Goal: Task Accomplishment & Management: Use online tool/utility

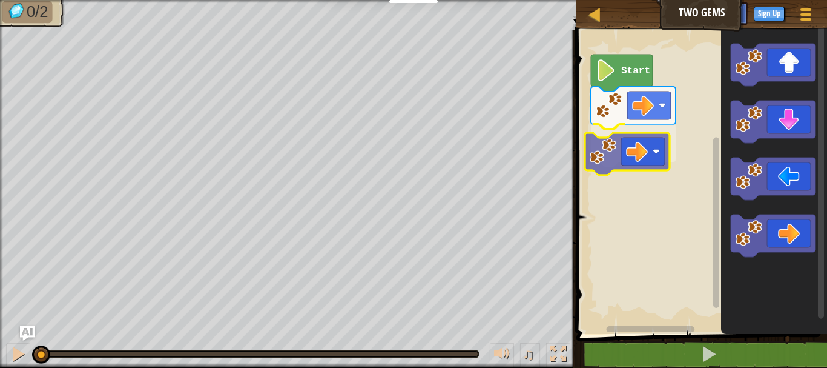
click at [632, 151] on div "Start" at bounding box center [700, 178] width 254 height 309
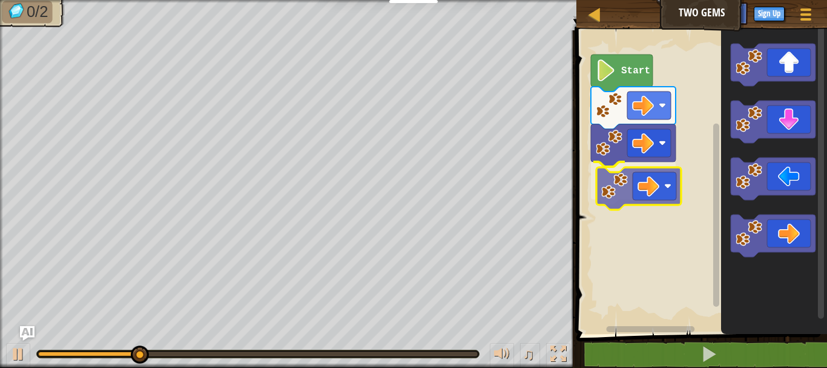
click at [664, 189] on div "Start" at bounding box center [700, 178] width 254 height 309
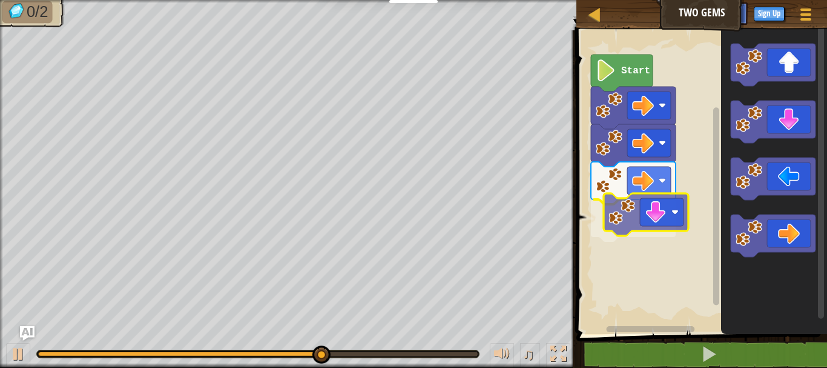
click at [655, 230] on div "Start" at bounding box center [700, 178] width 254 height 309
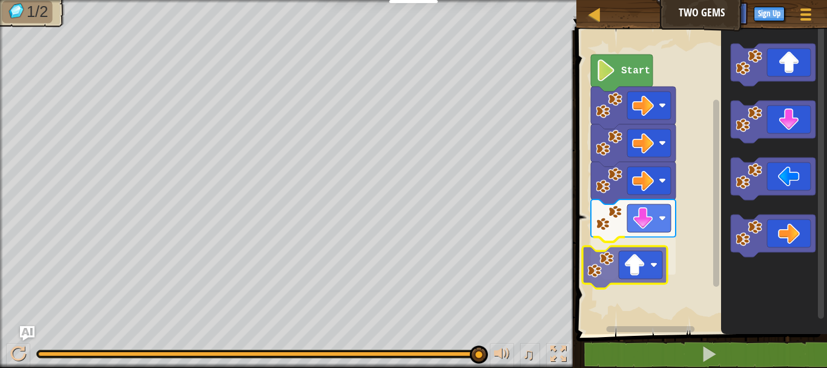
click at [634, 278] on div "Start" at bounding box center [700, 178] width 254 height 309
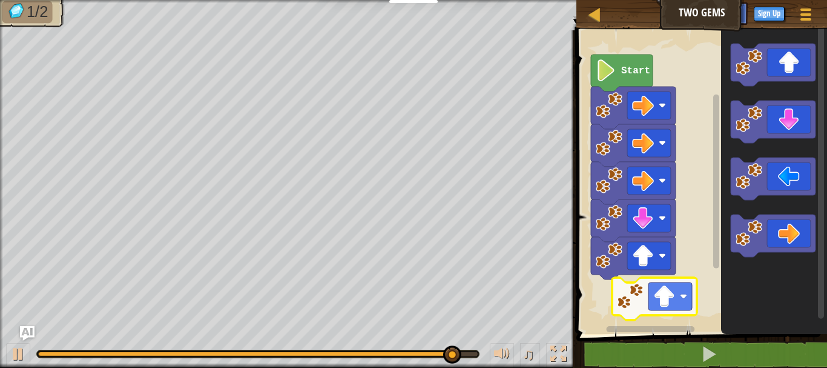
click at [676, 296] on div "Start" at bounding box center [700, 178] width 254 height 309
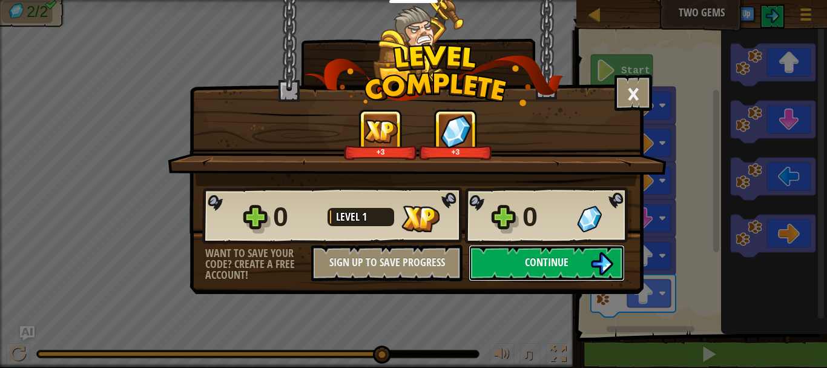
click at [543, 271] on button "Continue" at bounding box center [547, 263] width 156 height 36
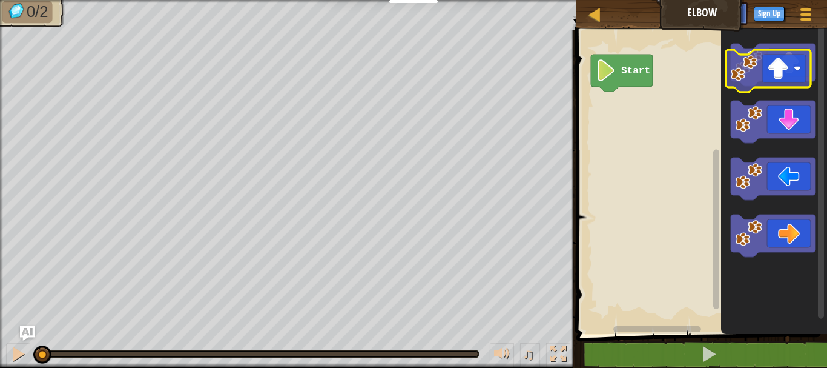
click at [770, 92] on icon "Blockly Workspace" at bounding box center [774, 178] width 106 height 309
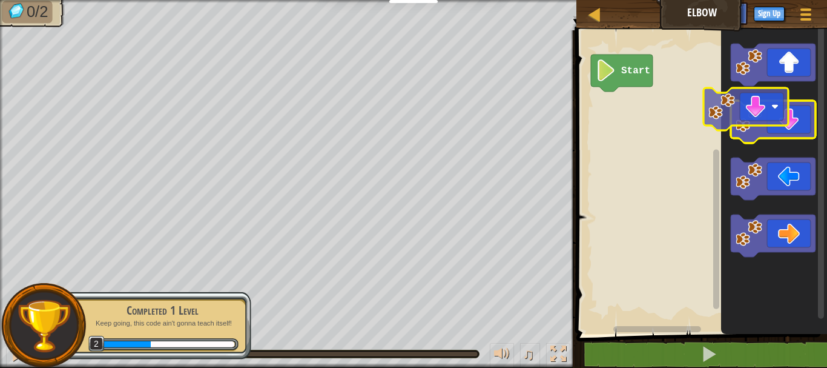
click at [753, 97] on icon "Blockly Workspace" at bounding box center [774, 178] width 106 height 309
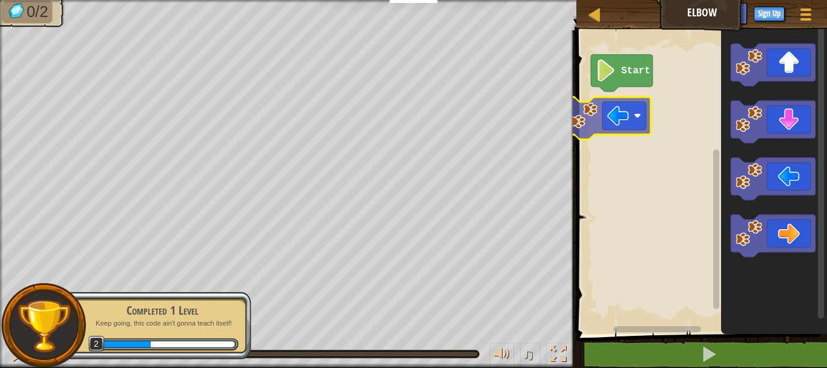
click at [607, 122] on div "Start" at bounding box center [700, 178] width 254 height 309
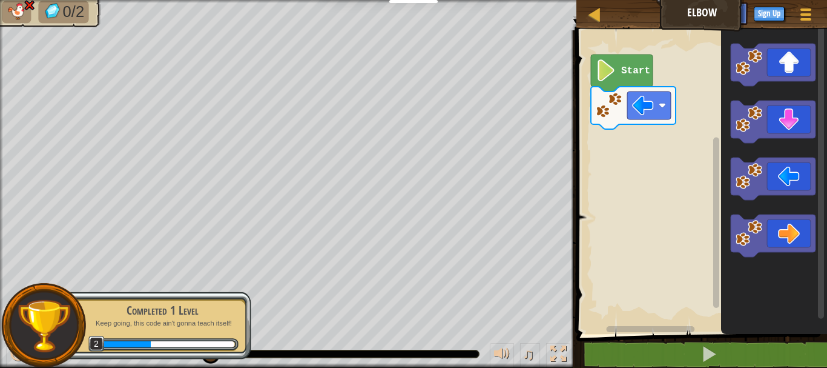
click at [182, 352] on div "Completed 1 Level Keep going, this code ain't gonna teach itself! 2" at bounding box center [156, 325] width 191 height 68
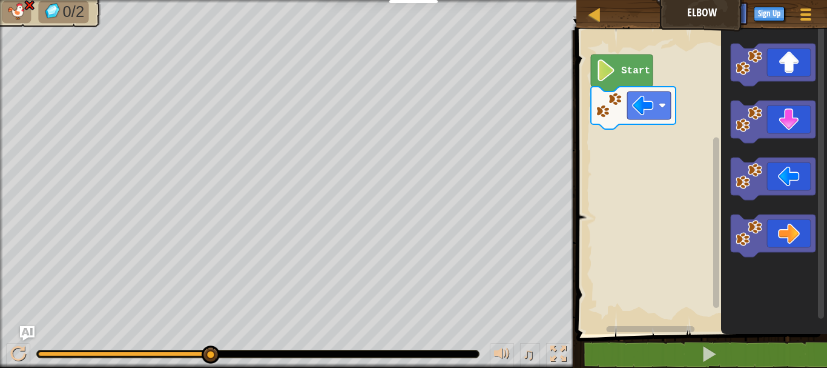
drag, startPoint x: 134, startPoint y: 357, endPoint x: 124, endPoint y: 345, distance: 15.5
click at [130, 352] on div at bounding box center [258, 353] width 442 height 7
click at [124, 345] on div "♫" at bounding box center [288, 350] width 576 height 36
click at [125, 350] on div at bounding box center [258, 353] width 442 height 7
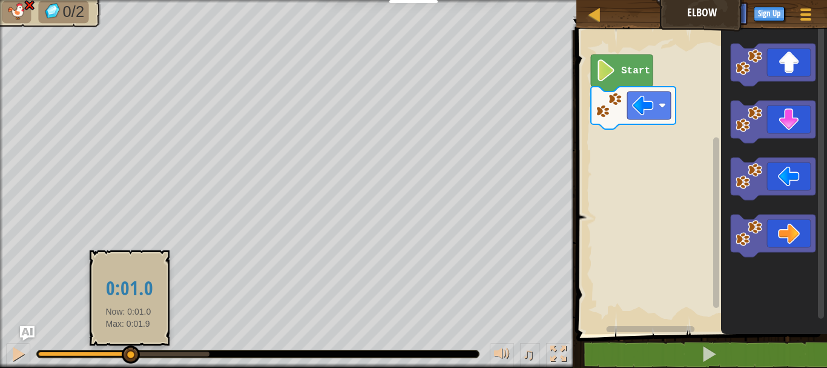
click at [128, 351] on div at bounding box center [83, 353] width 91 height 5
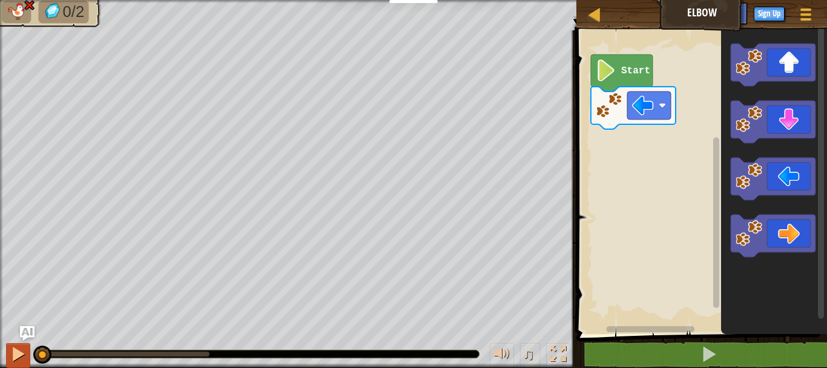
drag, startPoint x: 128, startPoint y: 350, endPoint x: 12, endPoint y: 348, distance: 116.9
click at [12, 348] on div "♫" at bounding box center [288, 350] width 576 height 36
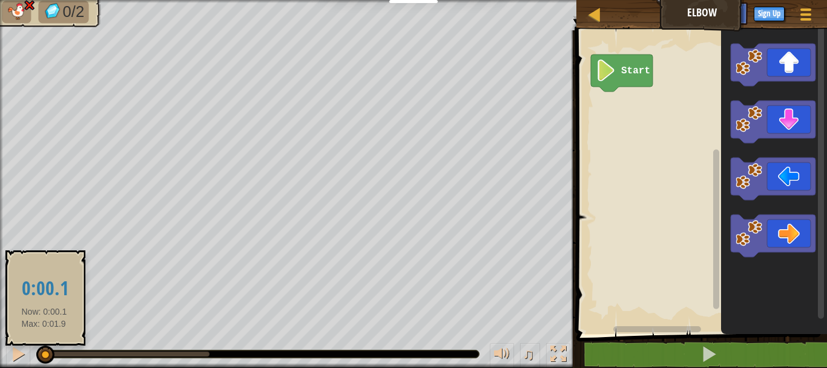
drag, startPoint x: 214, startPoint y: 354, endPoint x: 59, endPoint y: 351, distance: 155.6
click at [43, 355] on div at bounding box center [45, 354] width 18 height 18
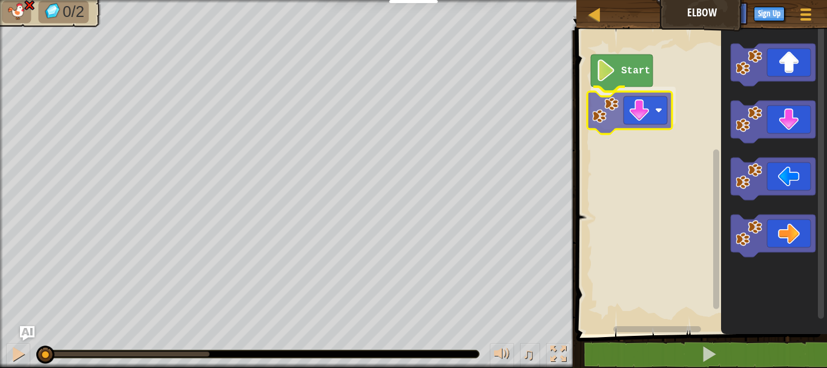
click at [642, 111] on div "Start" at bounding box center [700, 178] width 254 height 309
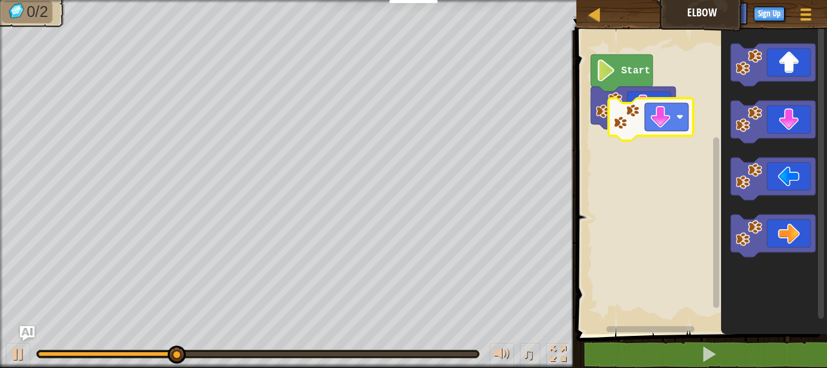
click at [664, 130] on div "Start" at bounding box center [700, 178] width 254 height 309
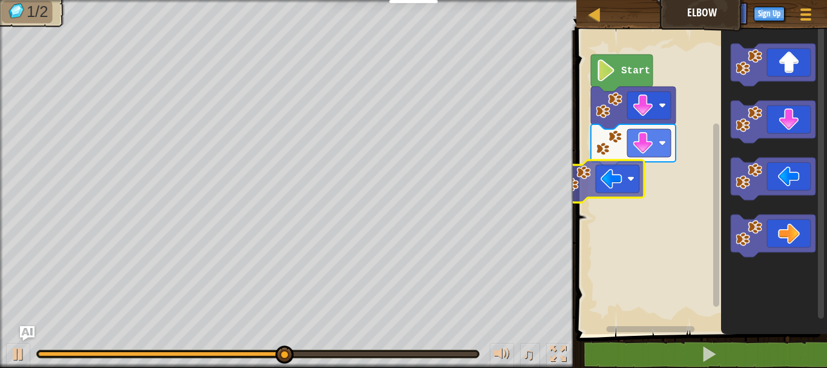
click at [621, 197] on div "Start" at bounding box center [700, 178] width 254 height 309
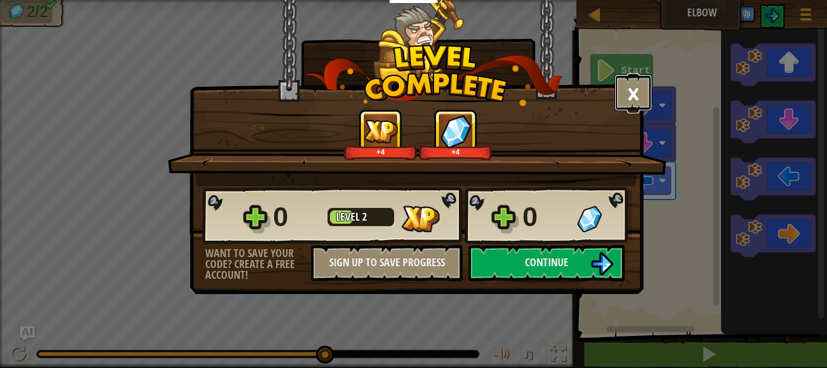
click at [632, 102] on button "×" at bounding box center [634, 92] width 38 height 36
